Goal: Transaction & Acquisition: Purchase product/service

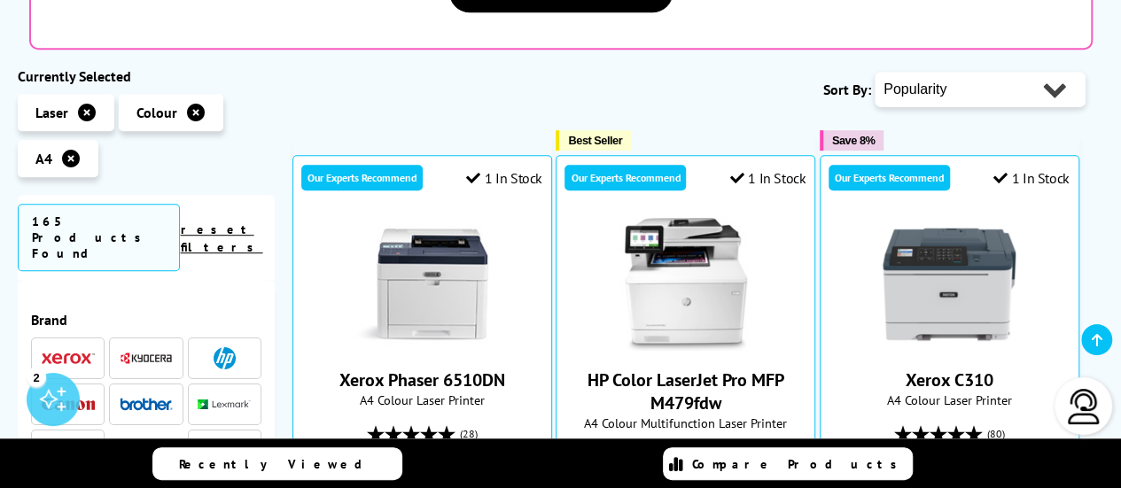
scroll to position [461, 0]
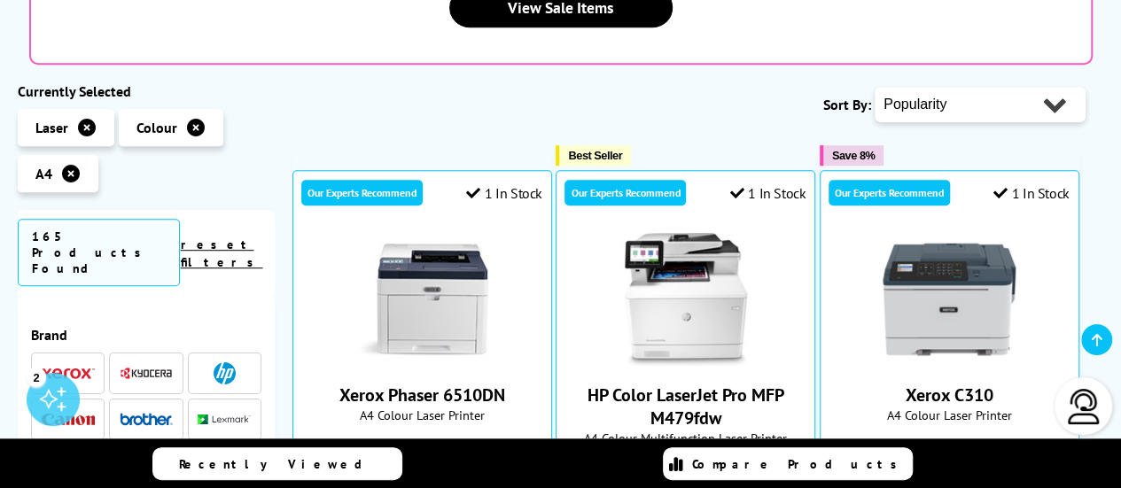
click at [1058, 87] on select "Popularity Rating Price - Low to High Price - High to Low Running Costs - Low t…" at bounding box center [980, 104] width 211 height 35
select select "Price Ascending"
click at [875, 87] on select "Popularity Rating Price - Low to High Price - High to Low Running Costs - Low t…" at bounding box center [980, 104] width 211 height 35
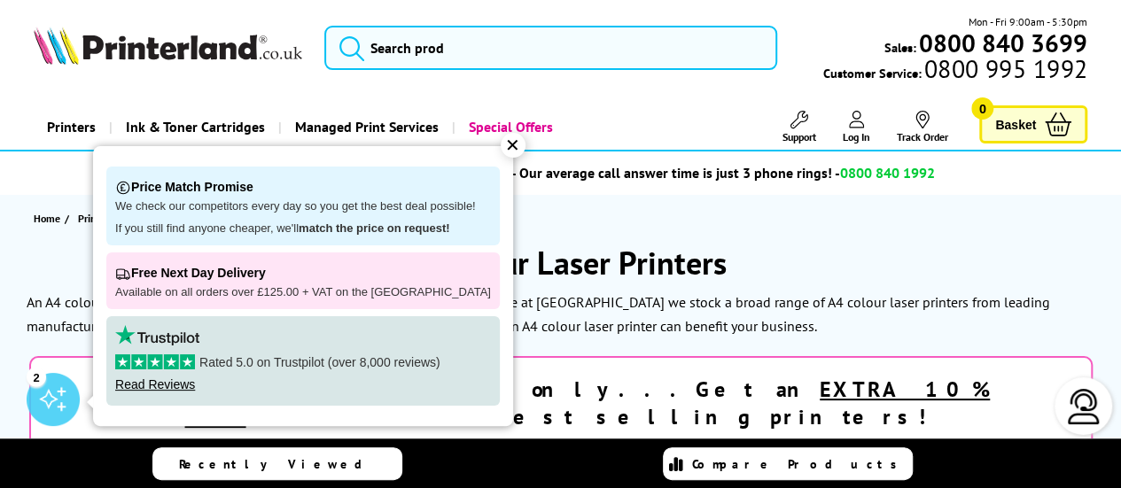
click at [502, 142] on div "✕" at bounding box center [513, 145] width 25 height 25
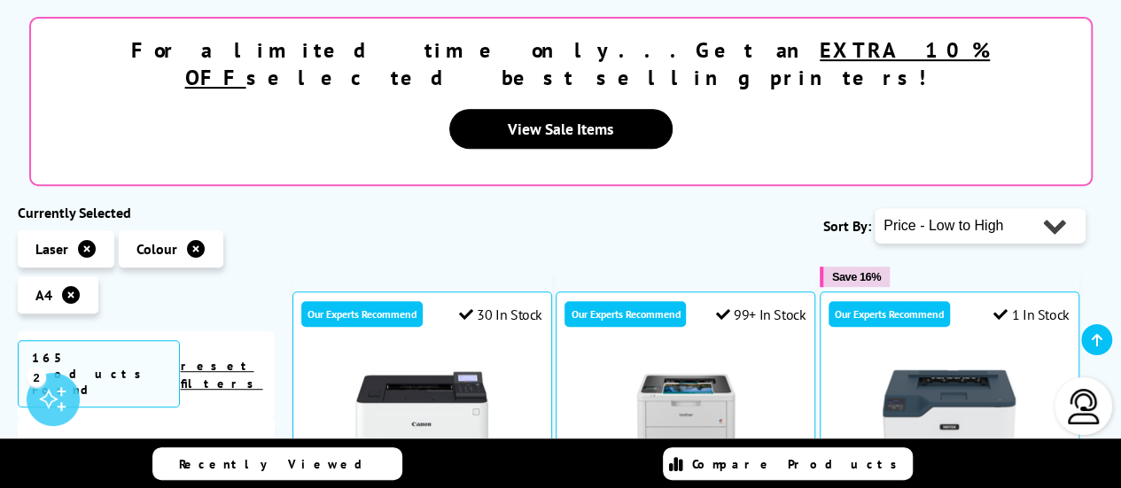
scroll to position [301, 0]
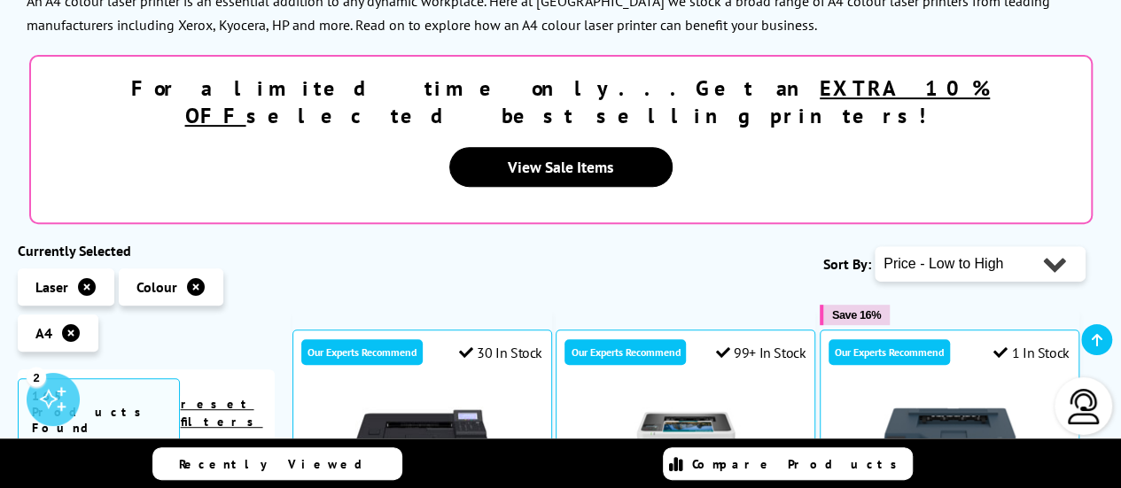
click at [1055, 246] on select "Popularity Rating Price - Low to High Price - High to Low Running Costs - Low t…" at bounding box center [980, 263] width 211 height 35
select select "Running Costs"
click at [875, 246] on select "Popularity Rating Price - Low to High Price - High to Low Running Costs - Low t…" at bounding box center [980, 263] width 211 height 35
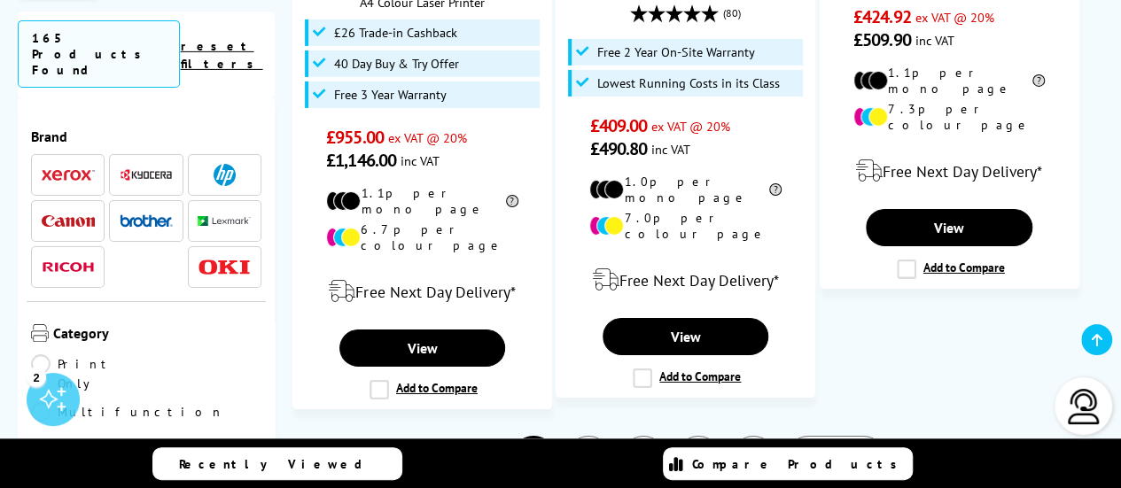
scroll to position [2973, 0]
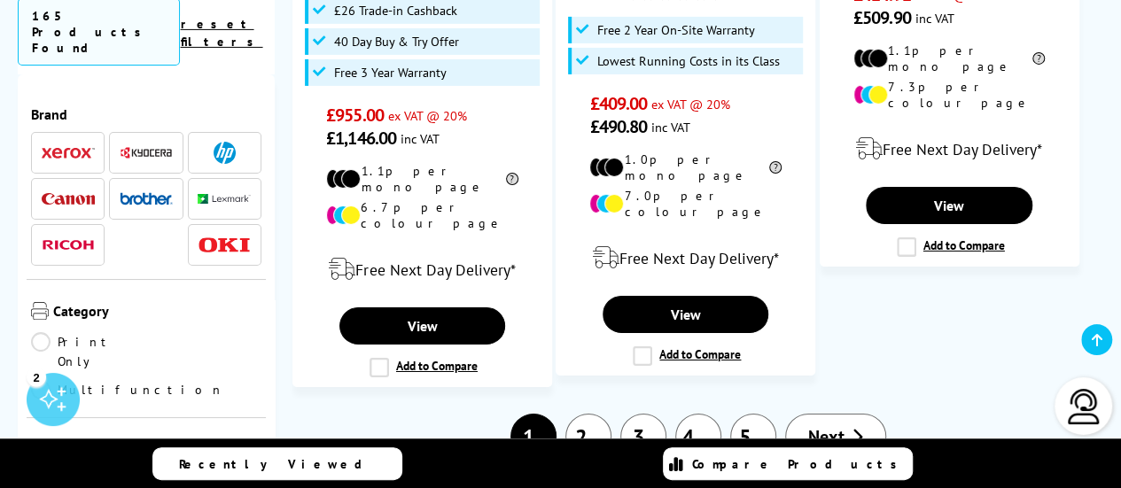
click at [40, 332] on link "Print Only" at bounding box center [88, 351] width 115 height 39
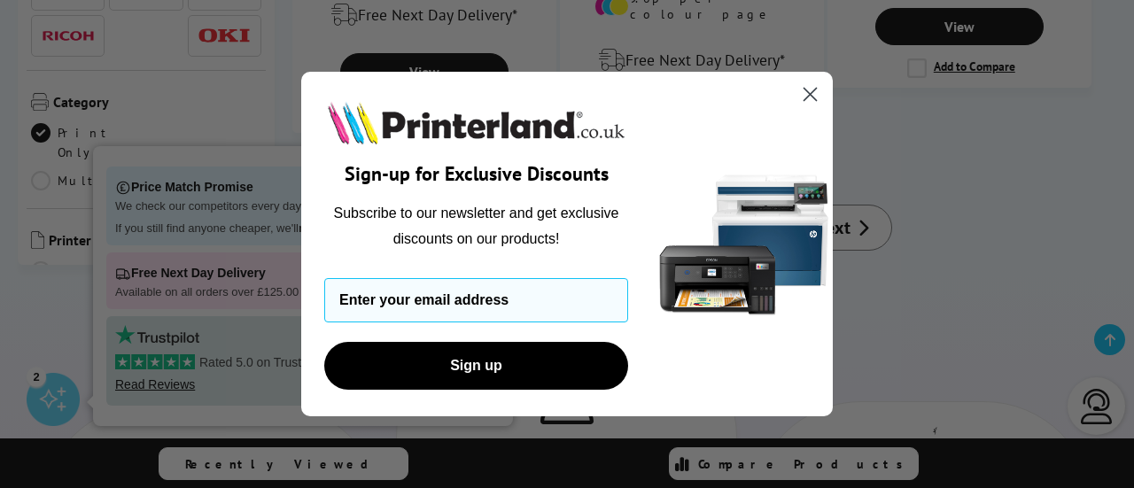
click at [810, 90] on circle "Close dialog" at bounding box center [810, 94] width 29 height 29
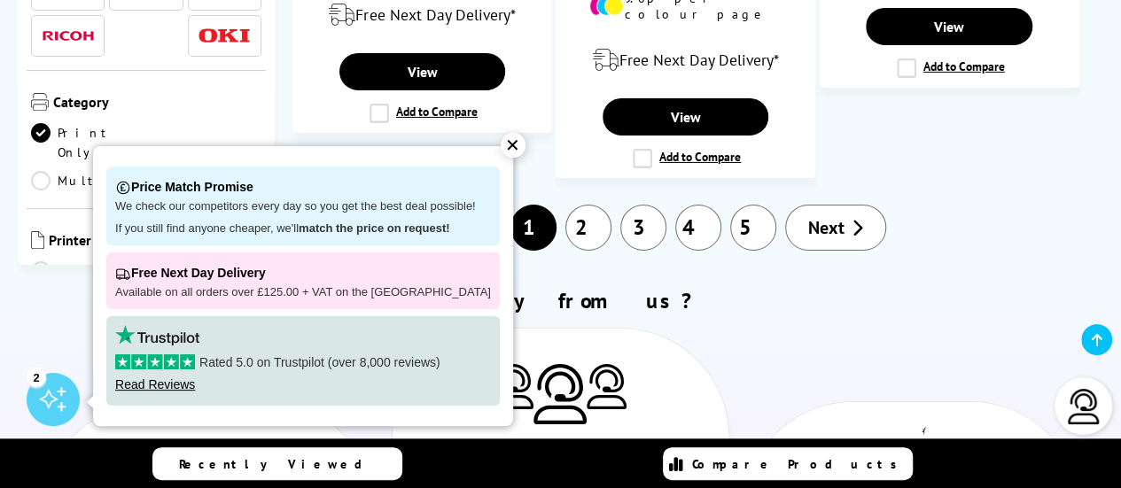
click at [501, 148] on div "✕" at bounding box center [513, 145] width 25 height 25
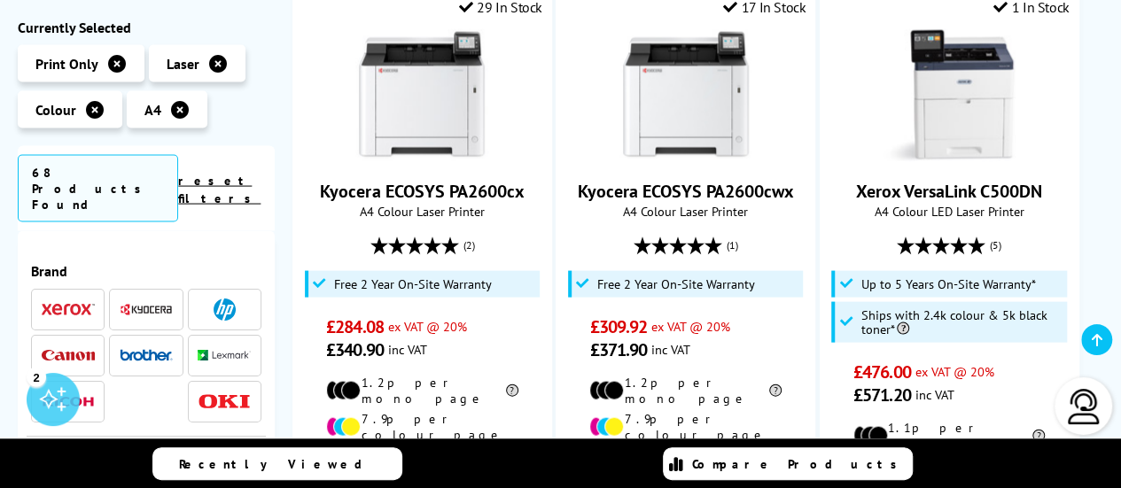
scroll to position [1714, 0]
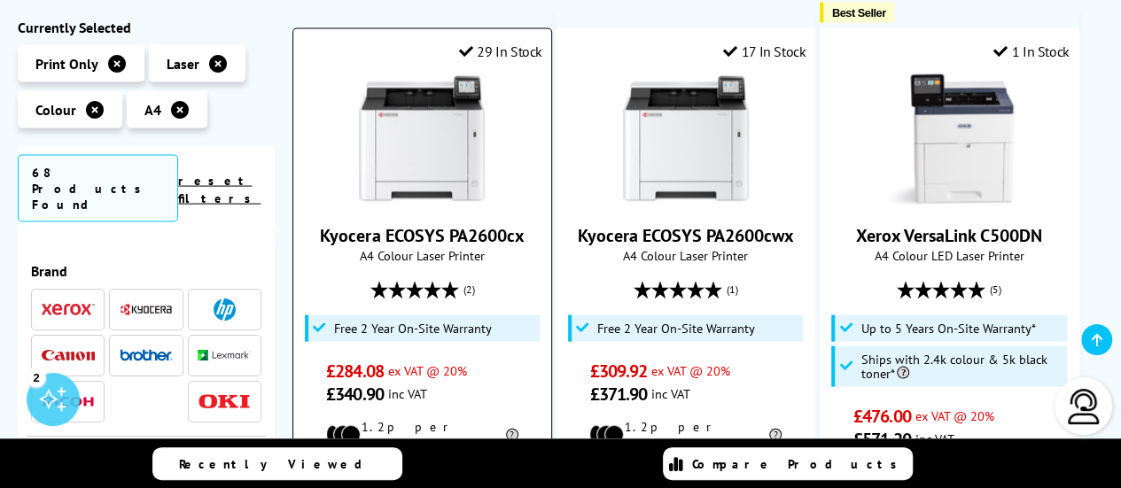
click at [404, 126] on img at bounding box center [421, 140] width 133 height 133
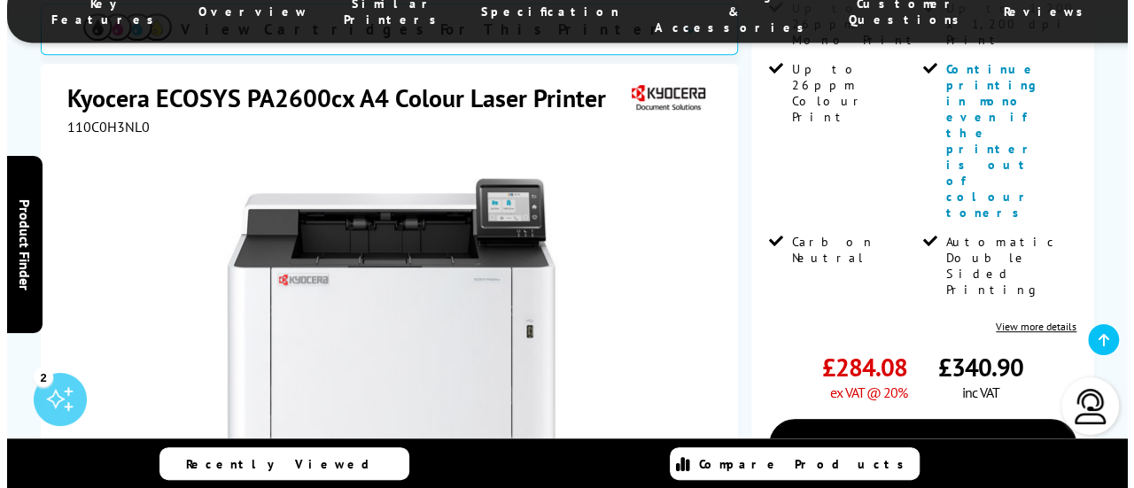
scroll to position [495, 0]
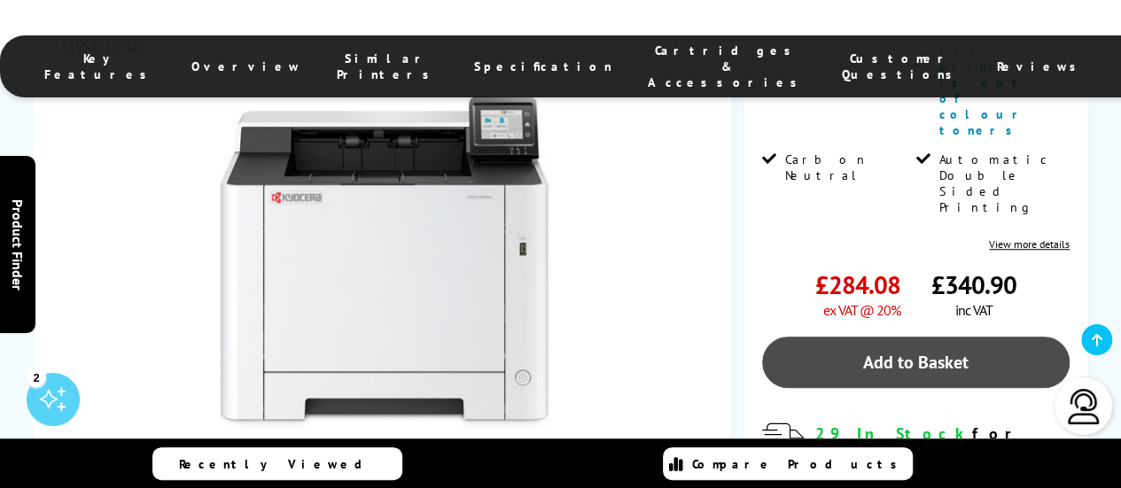
click at [922, 337] on link "Add to Basket" at bounding box center [916, 362] width 308 height 51
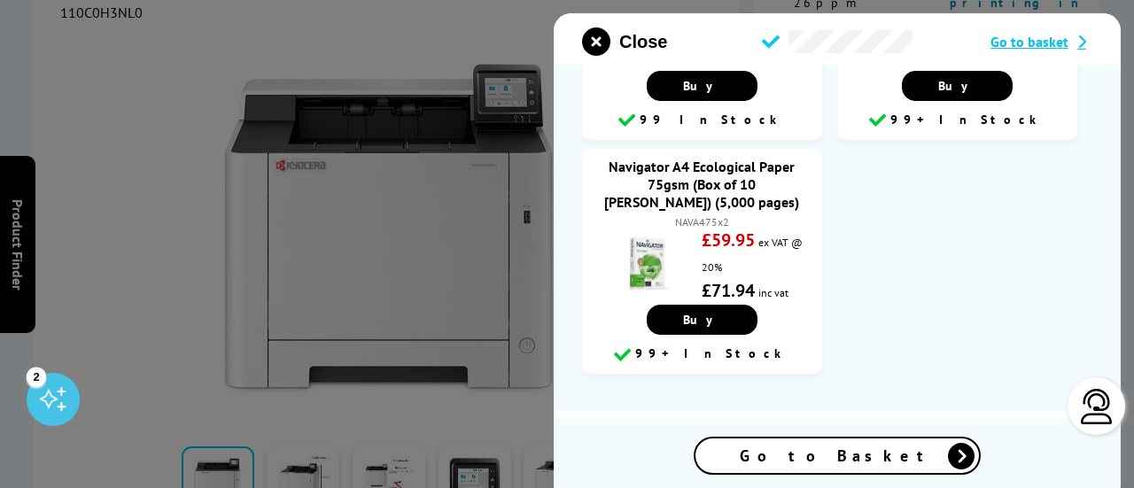
scroll to position [0, 0]
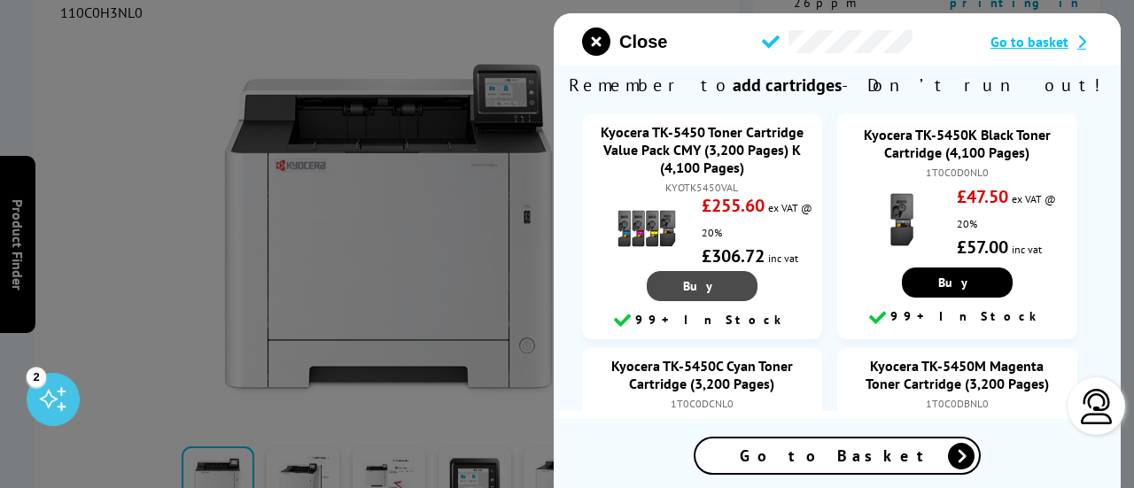
click at [708, 288] on span "Buy" at bounding box center [702, 286] width 38 height 16
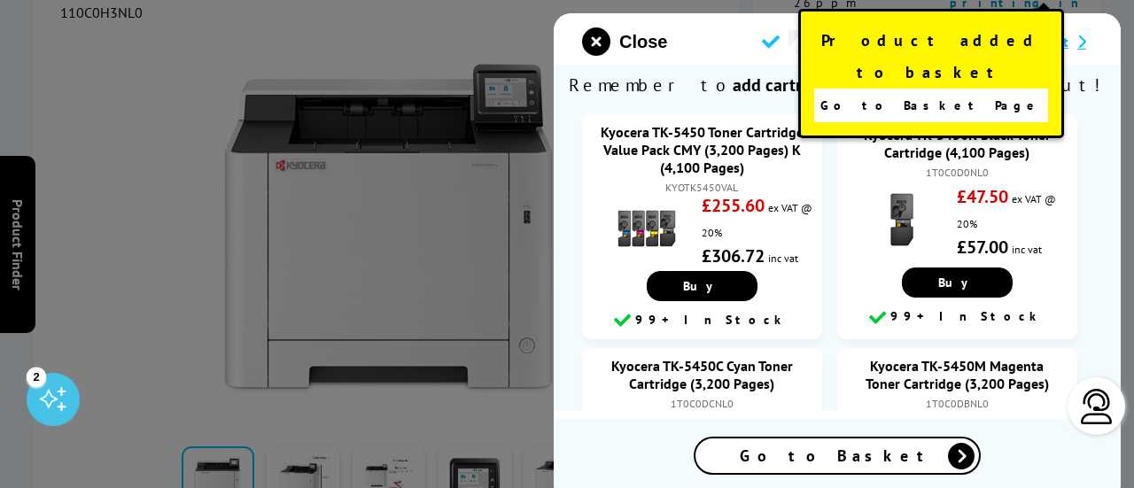
click at [938, 93] on span "Go to Basket Page" at bounding box center [931, 105] width 221 height 25
